Goal: Task Accomplishment & Management: Manage account settings

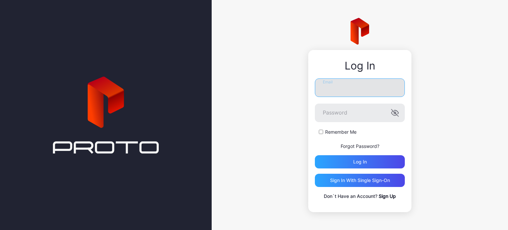
click at [346, 85] on input "Email" at bounding box center [360, 87] width 90 height 19
type input "**********"
click at [315, 155] on button "Log in" at bounding box center [360, 161] width 90 height 13
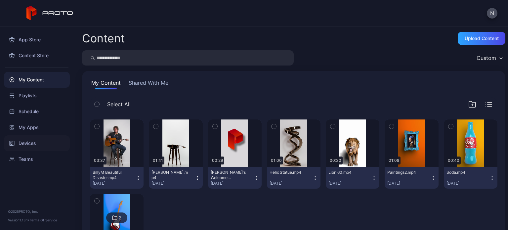
click at [36, 143] on div "Devices" at bounding box center [37, 143] width 66 height 16
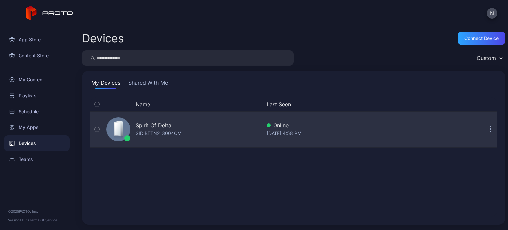
click at [181, 125] on div "Spirit Of Delta" at bounding box center [159, 125] width 46 height 8
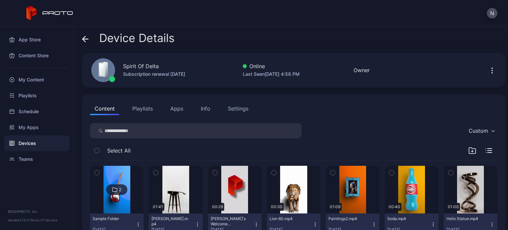
click at [250, 111] on button "Settings" at bounding box center [238, 108] width 30 height 13
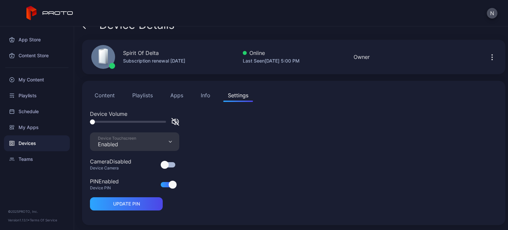
scroll to position [13, 0]
click at [169, 185] on div at bounding box center [173, 185] width 8 height 8
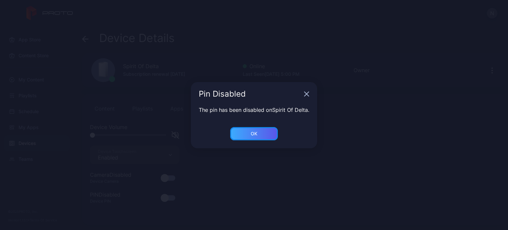
click at [251, 137] on div "OK" at bounding box center [254, 133] width 48 height 13
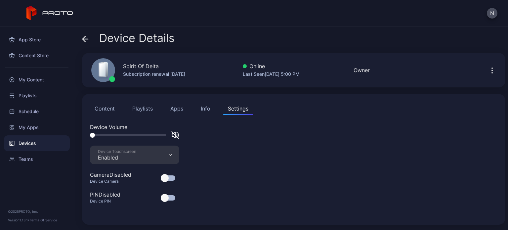
click at [170, 157] on div "Device Touchscreen Enabled" at bounding box center [134, 155] width 89 height 19
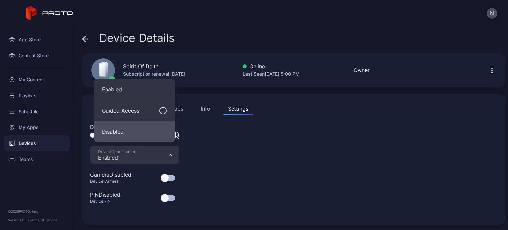
click at [157, 129] on button "Disabled" at bounding box center [134, 131] width 81 height 21
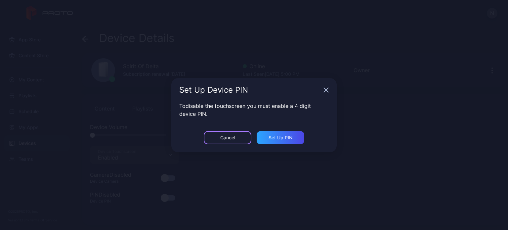
click at [237, 139] on div "Cancel" at bounding box center [228, 137] width 48 height 13
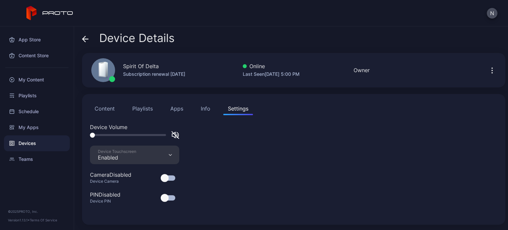
click at [138, 108] on button "Playlists" at bounding box center [143, 108] width 30 height 13
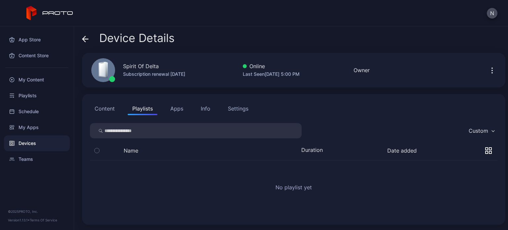
click at [108, 111] on button "Content" at bounding box center [104, 108] width 29 height 13
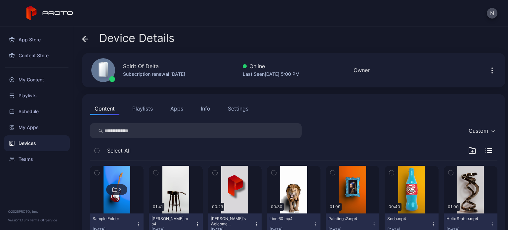
click at [96, 150] on icon "button" at bounding box center [97, 150] width 5 height 7
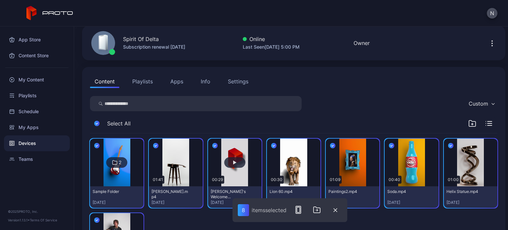
scroll to position [98, 0]
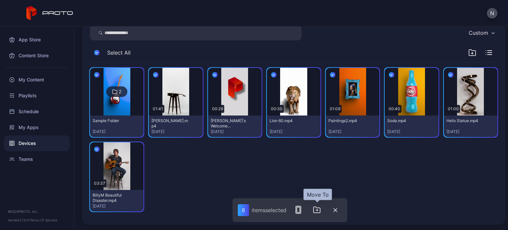
click at [316, 211] on icon "button" at bounding box center [317, 210] width 8 height 8
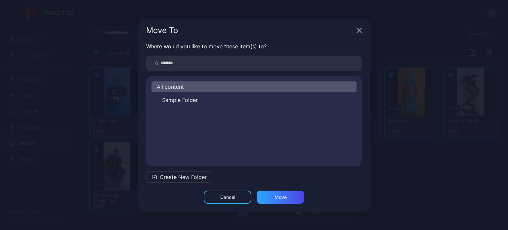
click at [358, 30] on icon "button" at bounding box center [359, 30] width 5 height 5
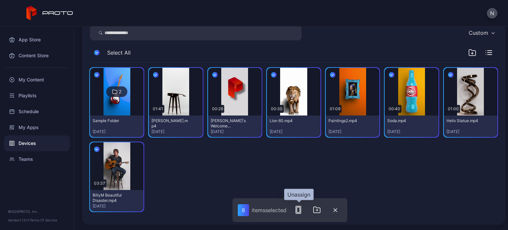
click at [300, 212] on rect "button" at bounding box center [298, 209] width 3 height 5
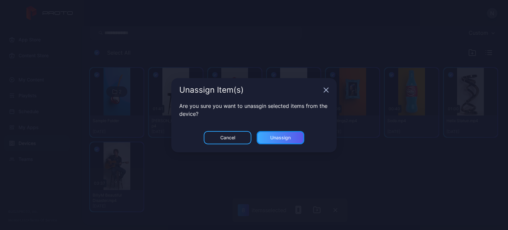
click at [287, 141] on div "Unassign" at bounding box center [281, 137] width 48 height 13
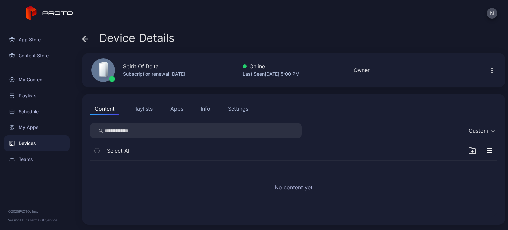
click at [141, 112] on button "Playlists" at bounding box center [143, 108] width 30 height 13
click at [170, 104] on button "Apps" at bounding box center [177, 108] width 22 height 13
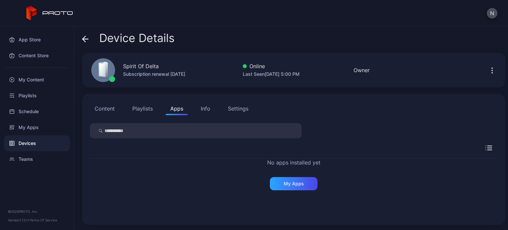
click at [209, 109] on div "Info" at bounding box center [206, 109] width 10 height 8
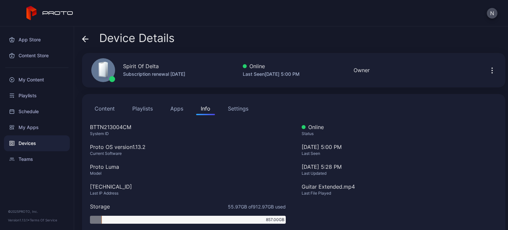
click at [234, 109] on div "Settings" at bounding box center [238, 109] width 21 height 8
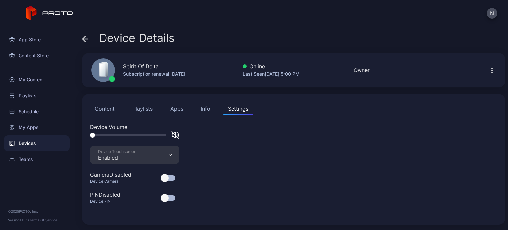
click at [99, 114] on button "Content" at bounding box center [104, 108] width 29 height 13
